Goal: Information Seeking & Learning: Learn about a topic

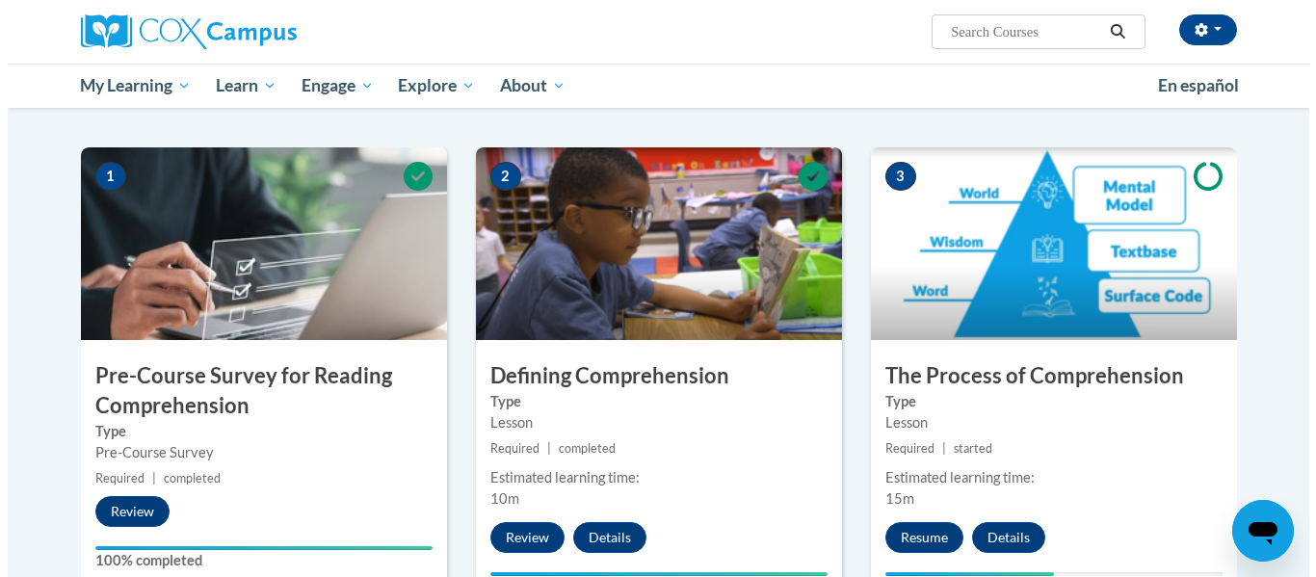
scroll to position [452, 0]
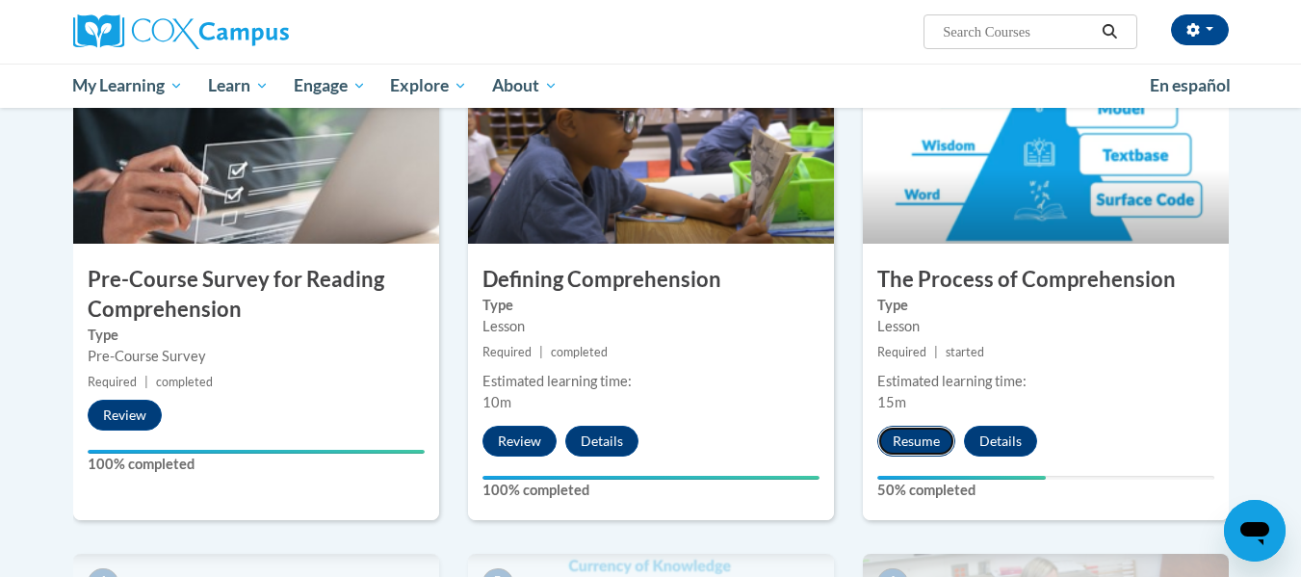
click at [896, 431] on button "Resume" at bounding box center [916, 441] width 78 height 31
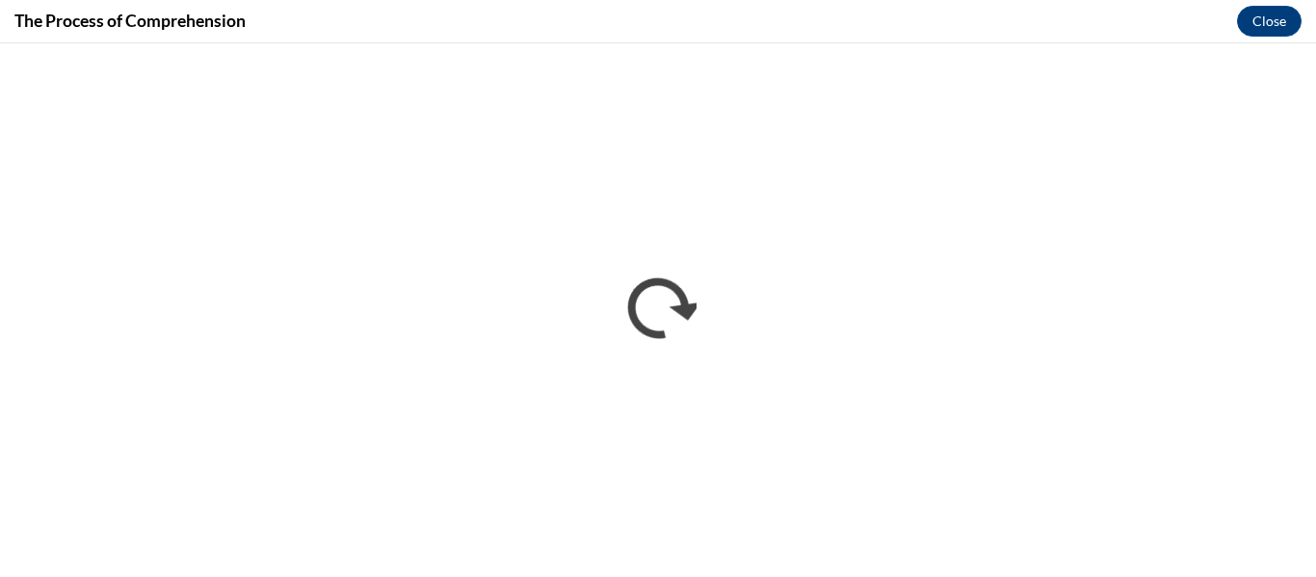
scroll to position [0, 0]
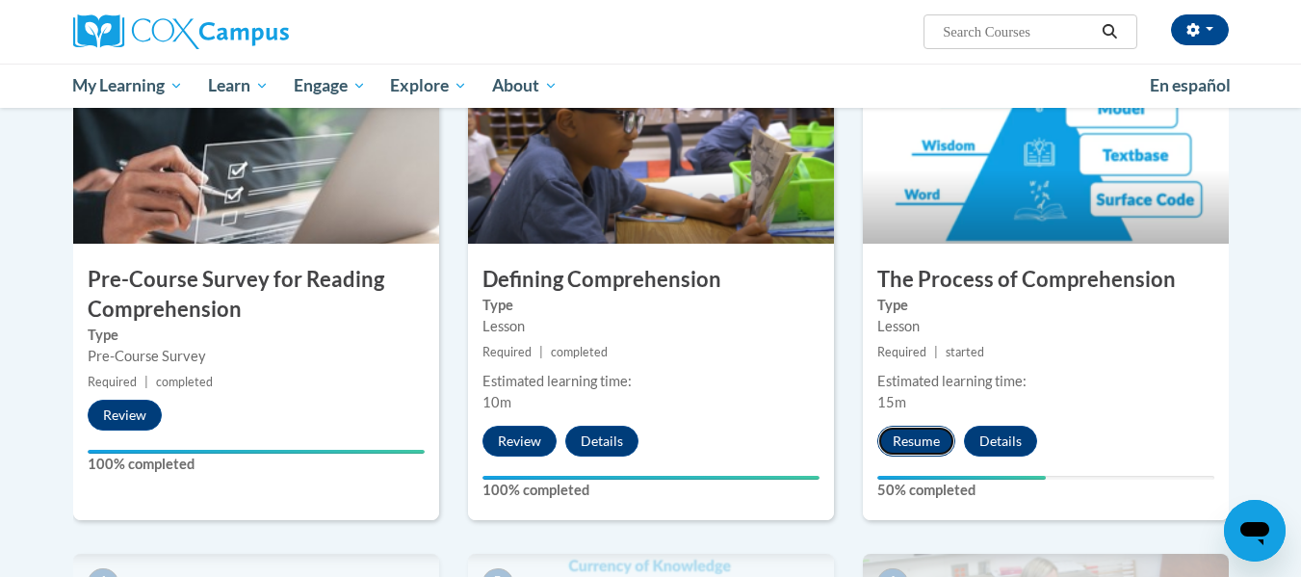
click at [910, 433] on button "Resume" at bounding box center [916, 441] width 78 height 31
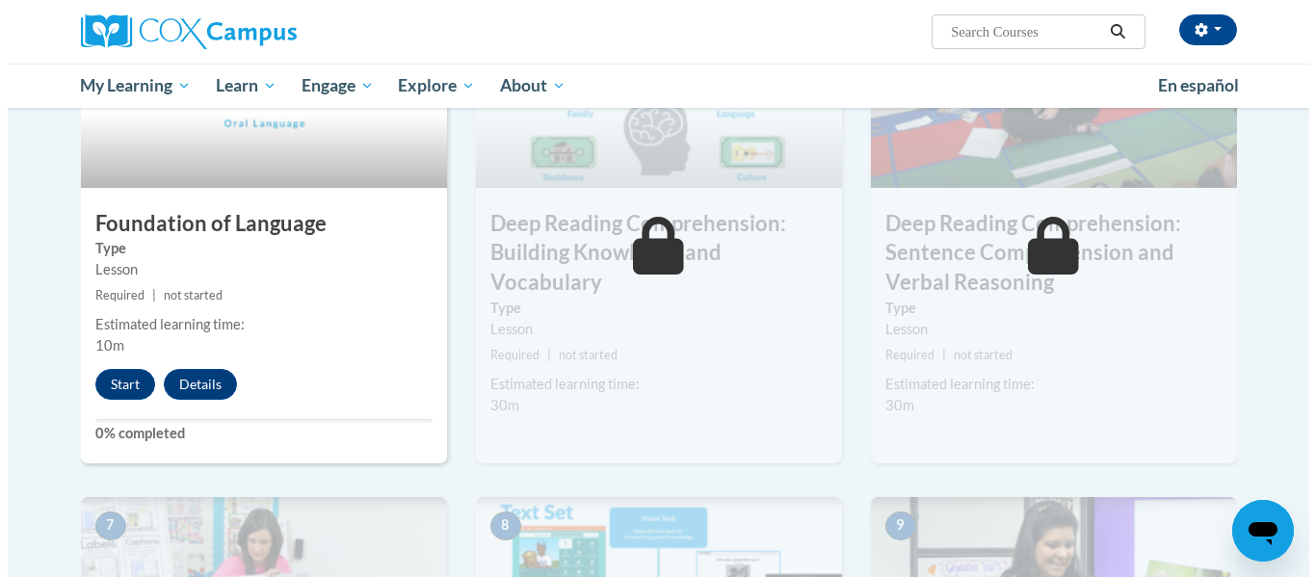
scroll to position [1011, 0]
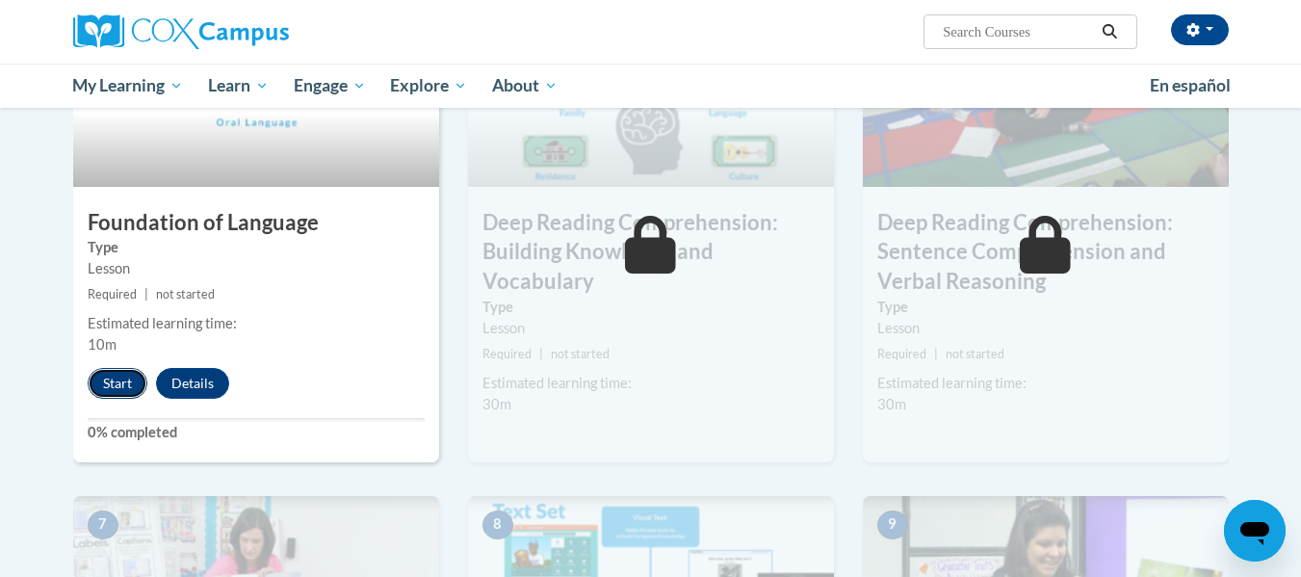
click at [108, 380] on button "Start" at bounding box center [118, 383] width 60 height 31
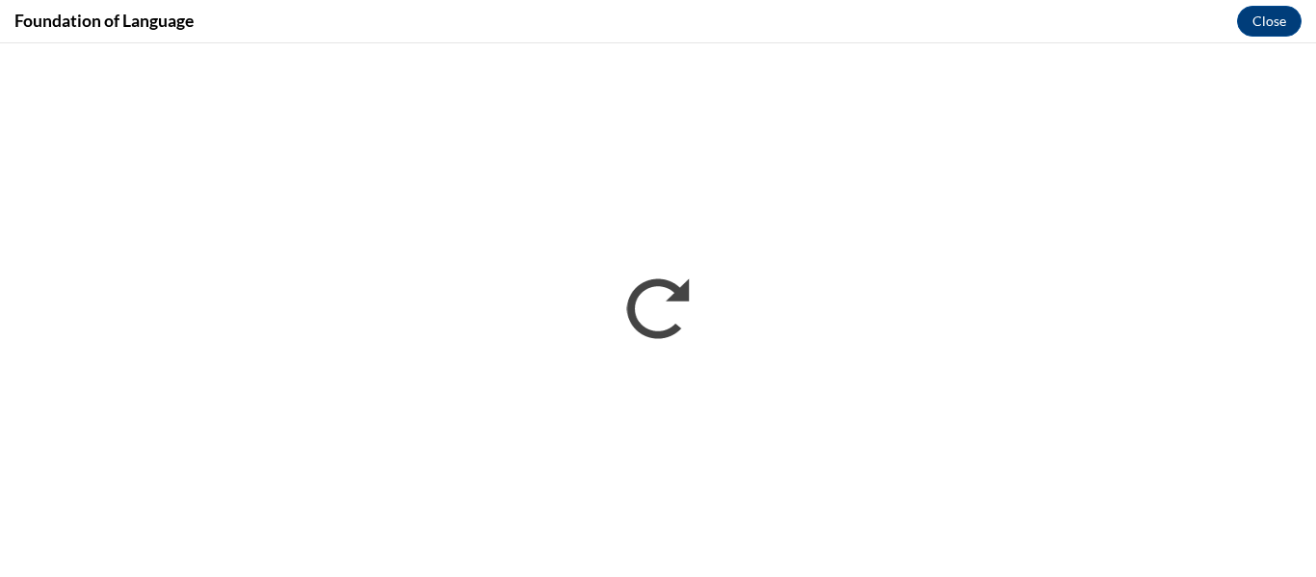
scroll to position [0, 0]
